Goal: Task Accomplishment & Management: Use online tool/utility

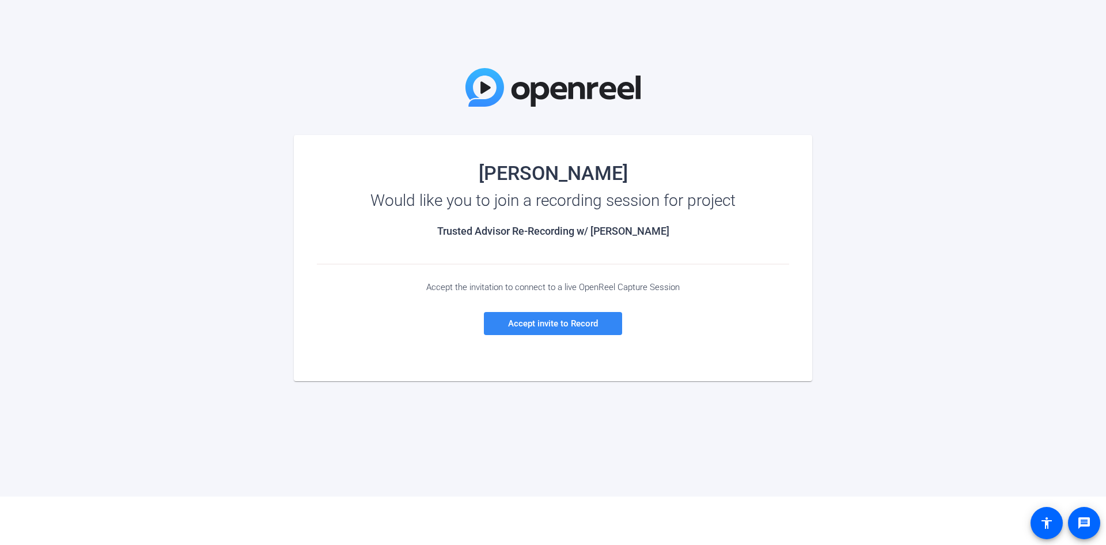
click at [546, 326] on span "Accept invite to Record" at bounding box center [553, 323] width 90 height 10
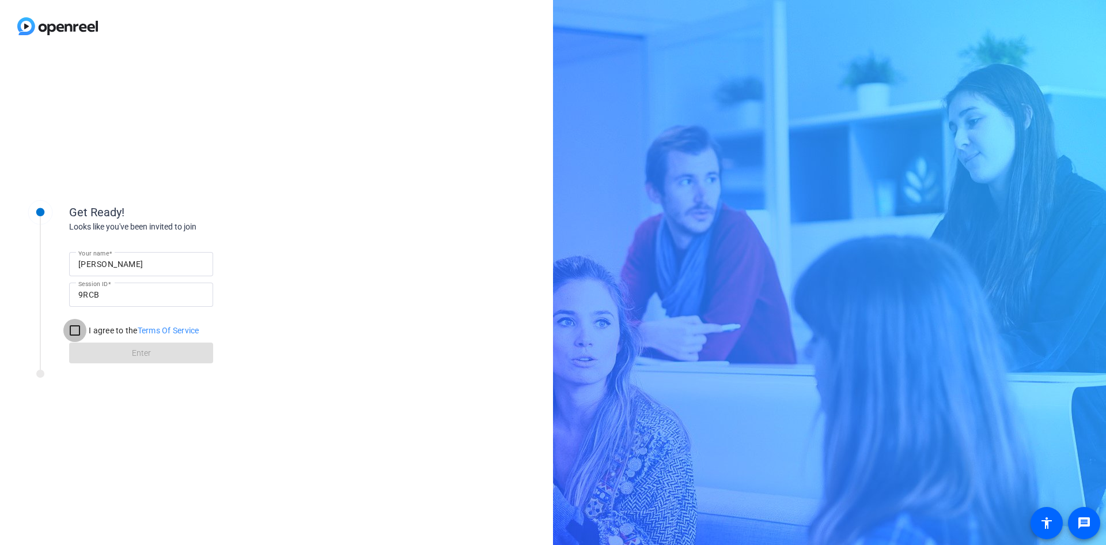
click at [77, 330] on input "I agree to the Terms Of Service" at bounding box center [74, 330] width 23 height 23
checkbox input "true"
click at [115, 356] on span at bounding box center [141, 353] width 144 height 28
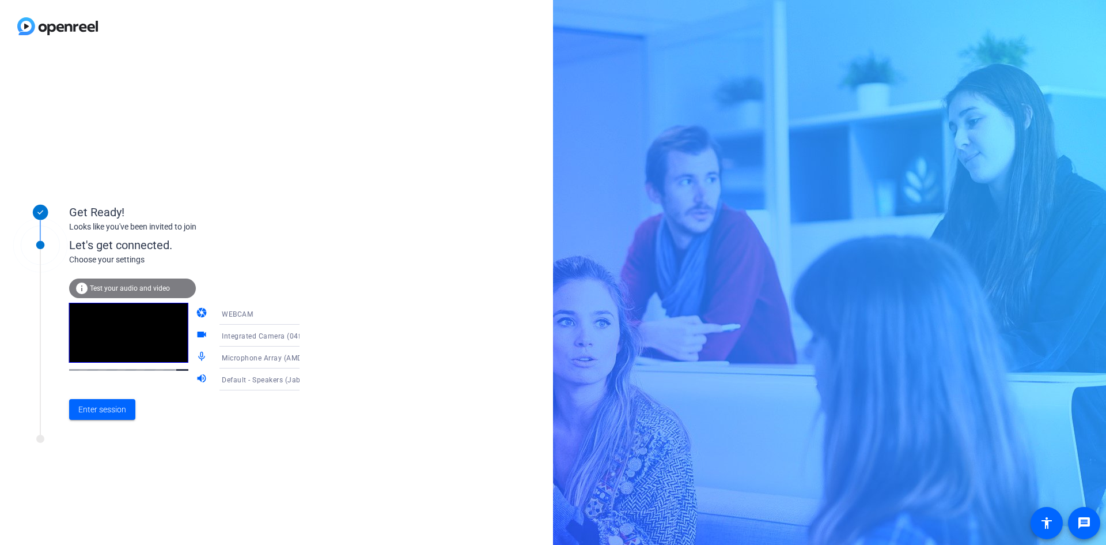
click at [304, 360] on icon at bounding box center [311, 357] width 14 height 14
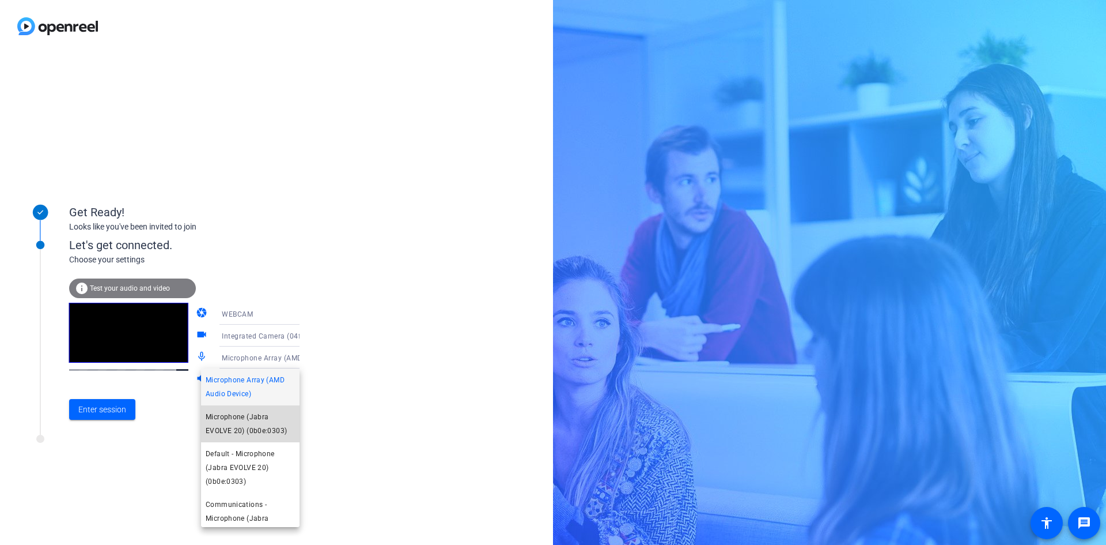
click at [277, 418] on span "Microphone (Jabra EVOLVE 20) (0b0e:0303)" at bounding box center [250, 424] width 89 height 28
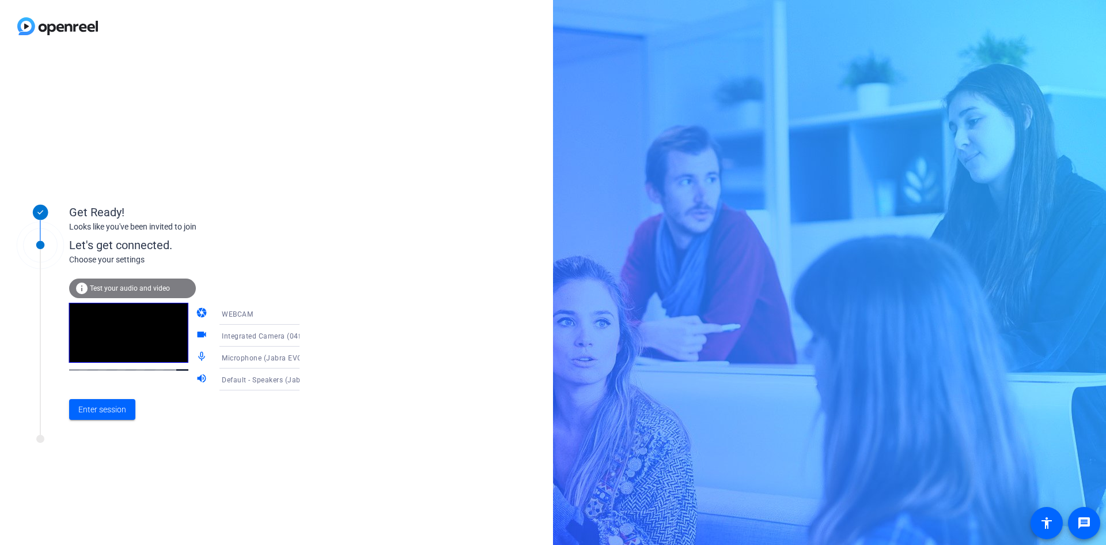
click at [275, 377] on span "Default - Speakers (Jabra EVOLVE 20) (0b0e:0303)" at bounding box center [307, 379] width 171 height 9
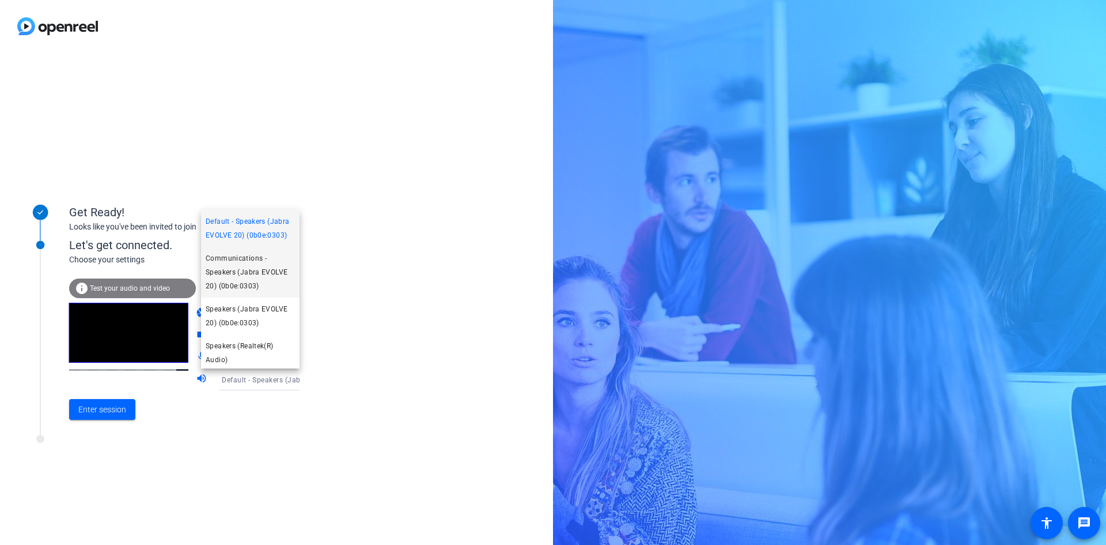
click at [273, 285] on span "Communications - Speakers (Jabra EVOLVE 20) (0b0e:0303)" at bounding box center [250, 271] width 89 height 41
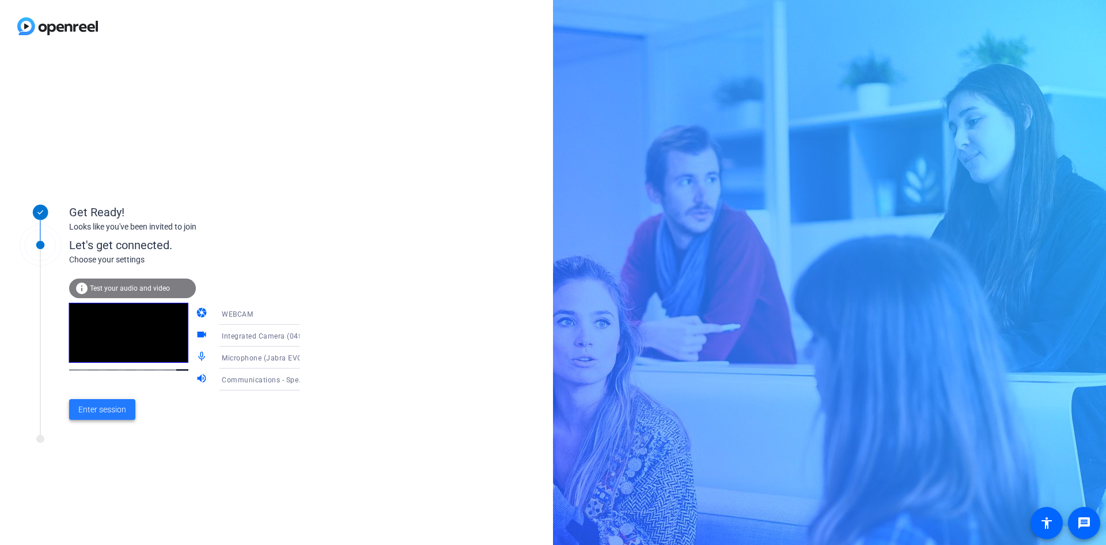
click at [112, 409] on span "Enter session" at bounding box center [102, 409] width 48 height 12
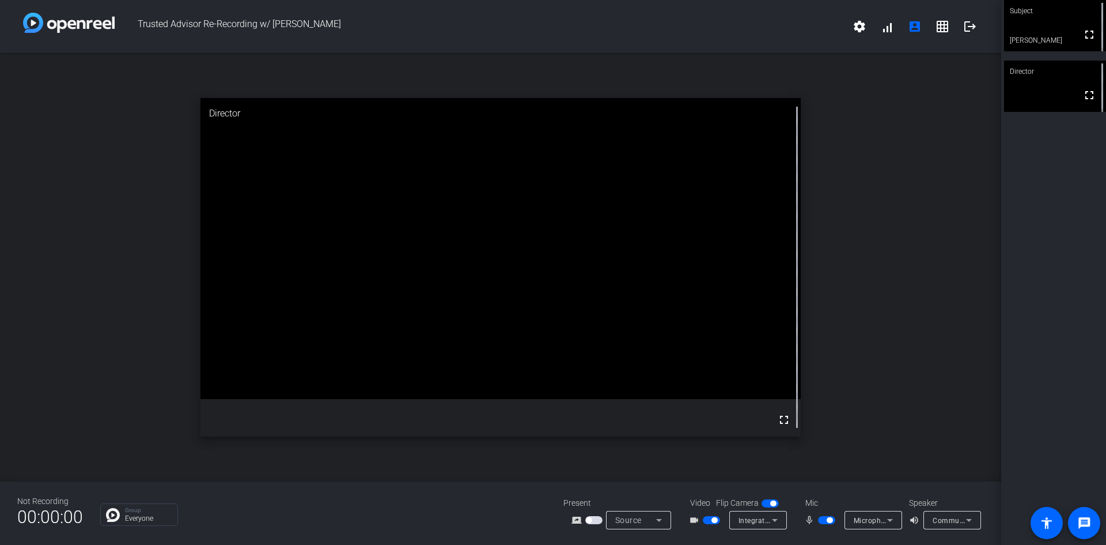
click at [902, 220] on div "open_in_new Director fullscreen" at bounding box center [501, 267] width 1002 height 428
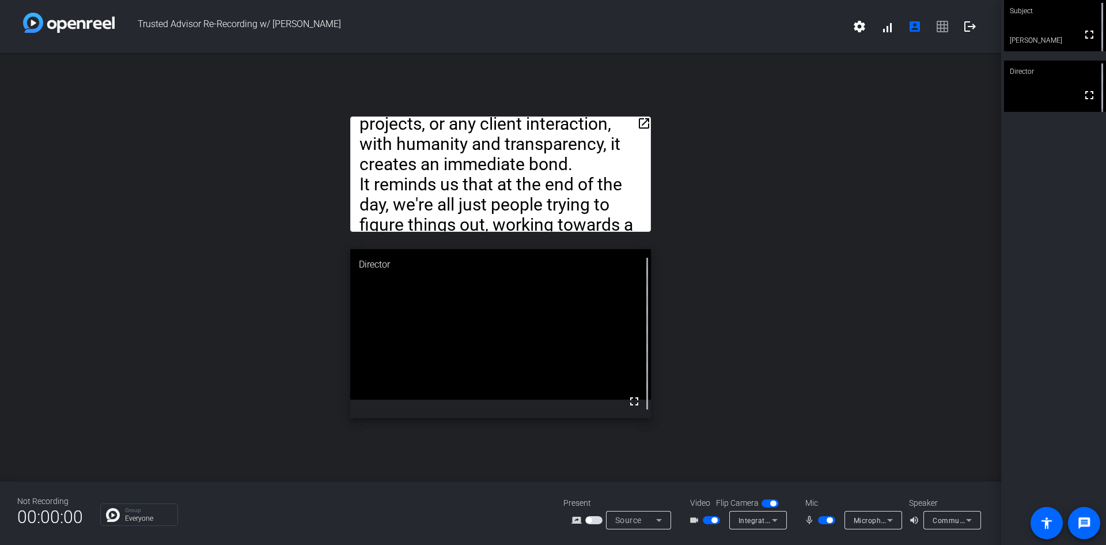
drag, startPoint x: 597, startPoint y: 161, endPoint x: 600, endPoint y: 126, distance: 35.3
click at [600, 126] on div "So, for me, being a Trusted Advisor… It’s rooted in the virtues of honesty and …" at bounding box center [500, 173] width 300 height 115
click at [640, 122] on mat-icon "open_in_new" at bounding box center [644, 123] width 14 height 14
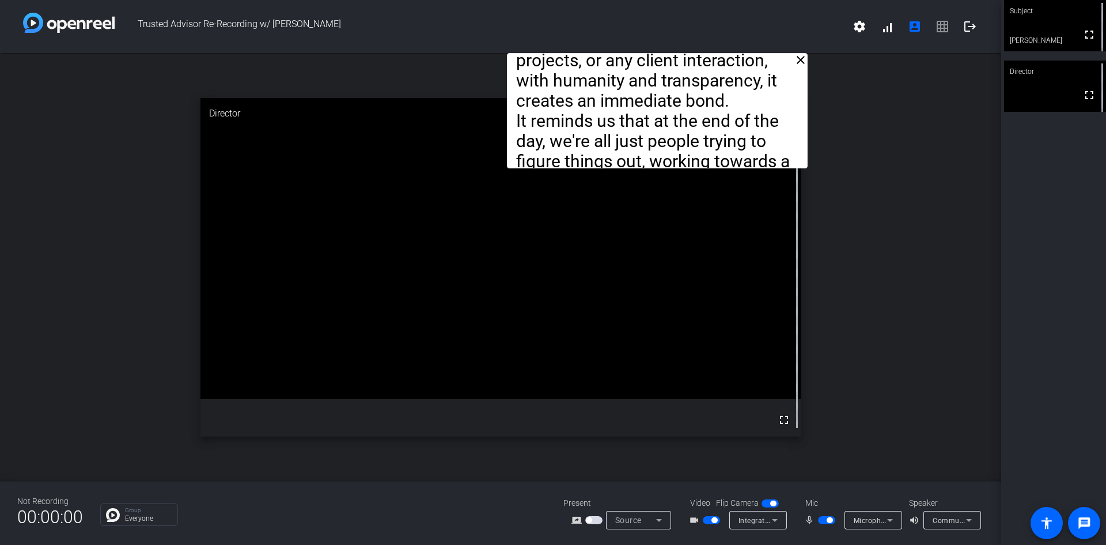
drag, startPoint x: 623, startPoint y: 71, endPoint x: 780, endPoint y: 41, distance: 159.5
click at [780, 41] on div "Trusted Advisor Re-Recording w/ [PERSON_NAME] settings signal_cellular_alt acco…" at bounding box center [501, 272] width 1002 height 545
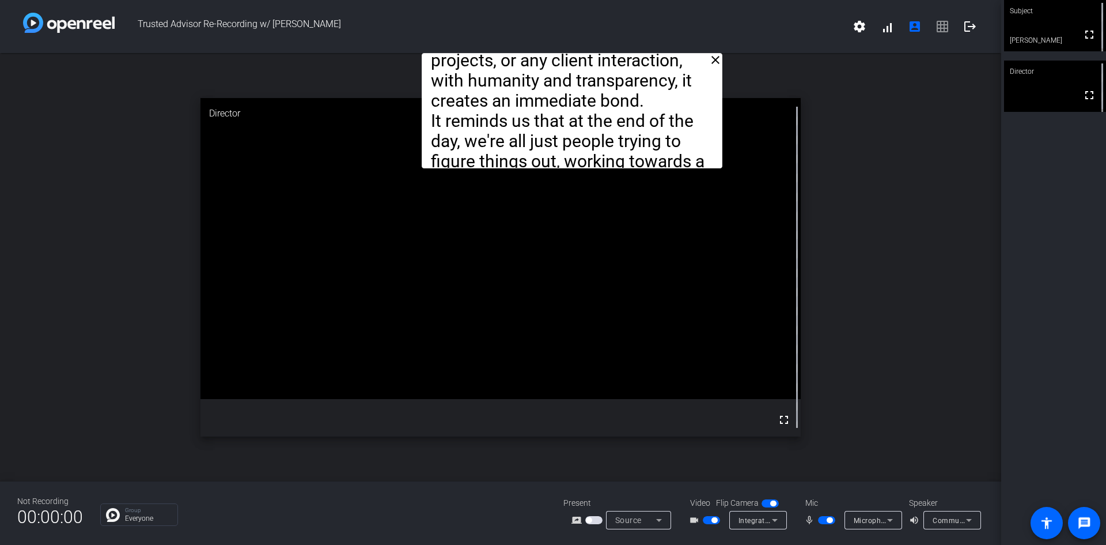
drag, startPoint x: 758, startPoint y: 114, endPoint x: 673, endPoint y: 4, distance: 138.8
click at [673, 4] on div "Trusted Advisor Re-Recording w/ [PERSON_NAME] settings signal_cellular_alt acco…" at bounding box center [501, 272] width 1002 height 545
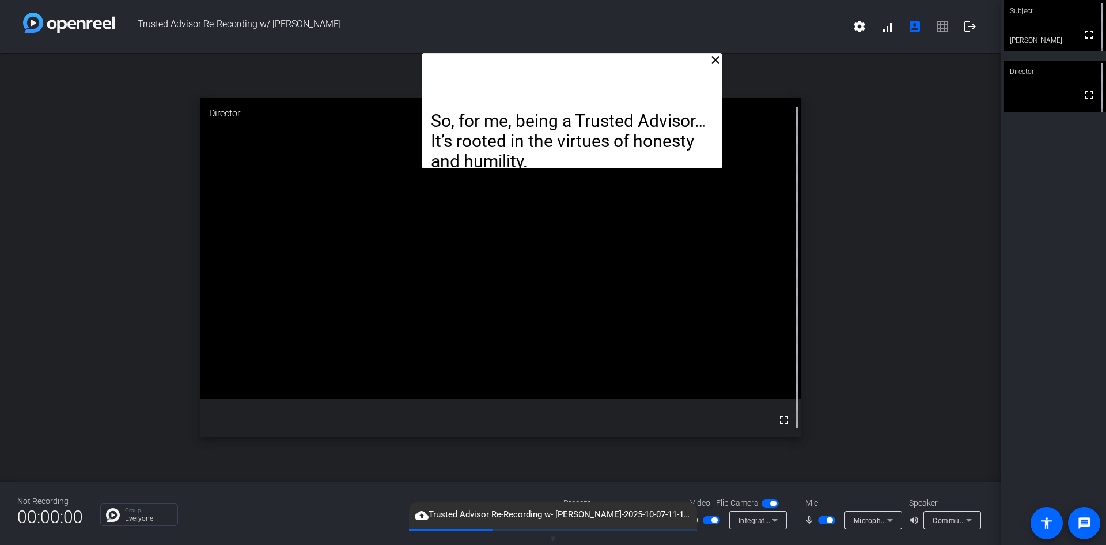
click at [926, 339] on div "close So, for me, being a Trusted Advisor… It’s rooted in the virtues of honest…" at bounding box center [501, 267] width 1002 height 428
click at [715, 519] on span "button" at bounding box center [715, 520] width 6 height 6
click at [826, 520] on span "button" at bounding box center [826, 520] width 17 height 8
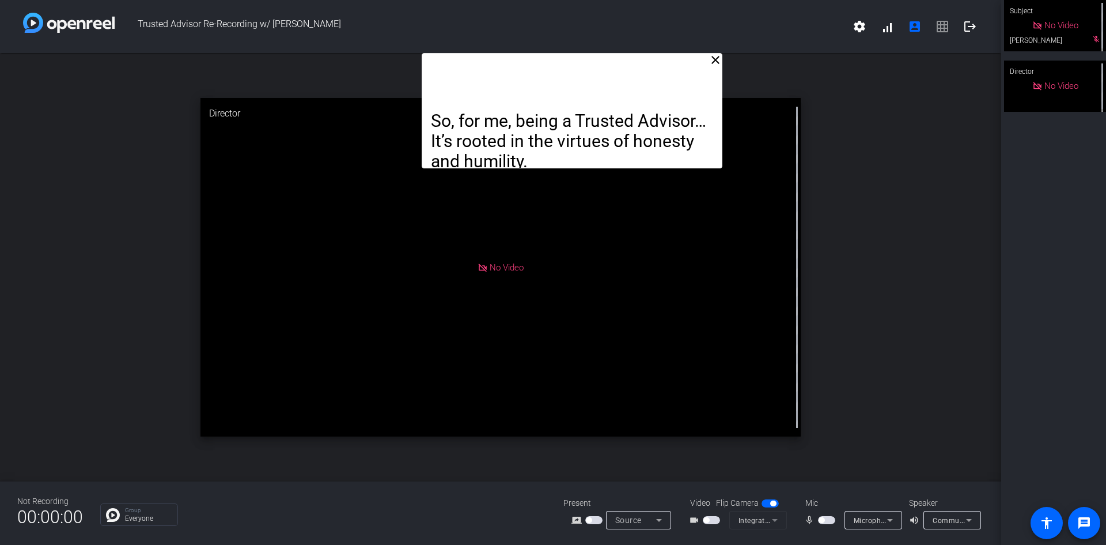
click at [822, 520] on span "button" at bounding box center [822, 520] width 6 height 6
